Goal: Information Seeking & Learning: Learn about a topic

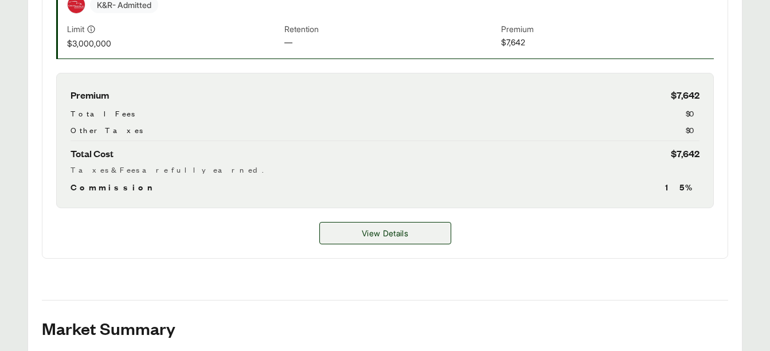
scroll to position [438, 0]
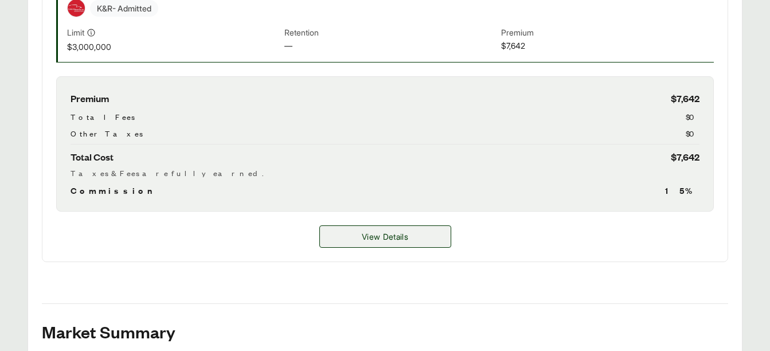
click at [403, 237] on span "View Details" at bounding box center [385, 237] width 46 height 12
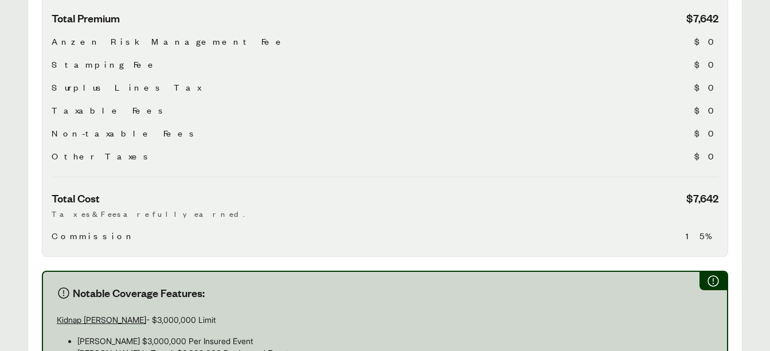
scroll to position [402, 0]
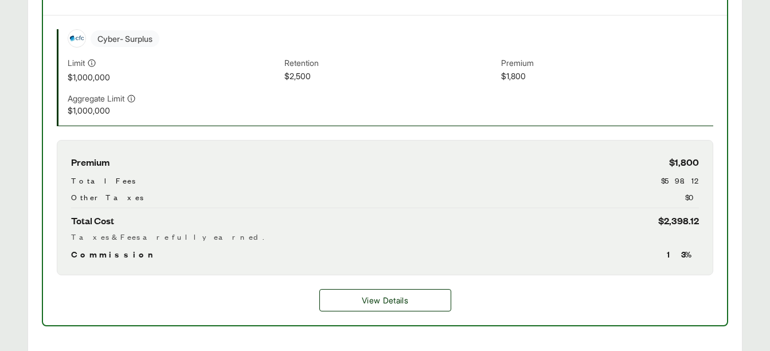
scroll to position [423, 0]
click at [404, 294] on span "View Details" at bounding box center [385, 300] width 46 height 12
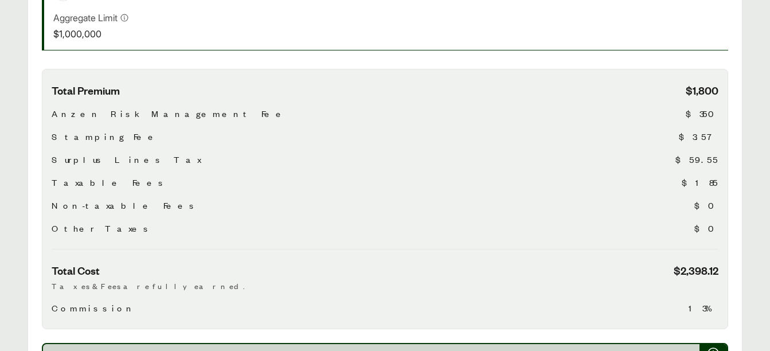
scroll to position [365, 0]
